Goal: Task Accomplishment & Management: Use online tool/utility

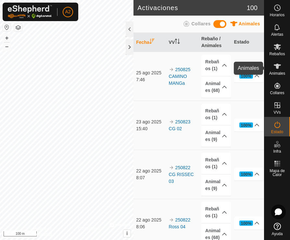
click at [281, 66] on icon at bounding box center [277, 66] width 8 height 8
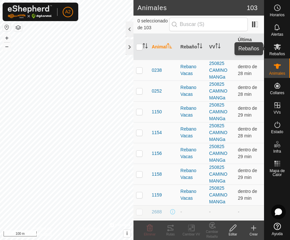
click at [277, 52] on span "Rebaños" at bounding box center [277, 54] width 16 height 4
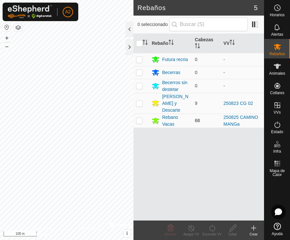
click at [142, 121] on p-checkbox at bounding box center [139, 120] width 6 height 5
checkbox input "true"
click at [206, 231] on turn-on-svg-icon at bounding box center [211, 228] width 21 height 8
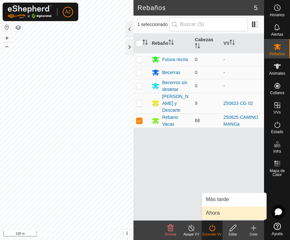
click at [216, 214] on link "Ahora" at bounding box center [234, 212] width 64 height 13
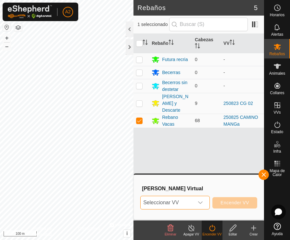
click at [186, 202] on span "Seleccionar VV" at bounding box center [166, 202] width 53 height 13
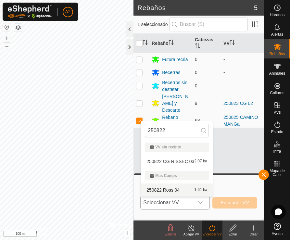
type input "250822"
click at [178, 191] on li "250822 [PERSON_NAME] 04 1.61 ha" at bounding box center [177, 189] width 72 height 13
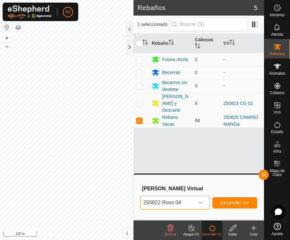
click at [246, 205] on span "Encender VV" at bounding box center [234, 202] width 29 height 5
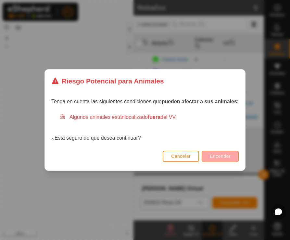
click at [224, 157] on span "Encender" at bounding box center [220, 155] width 21 height 5
